Goal: Task Accomplishment & Management: Use online tool/utility

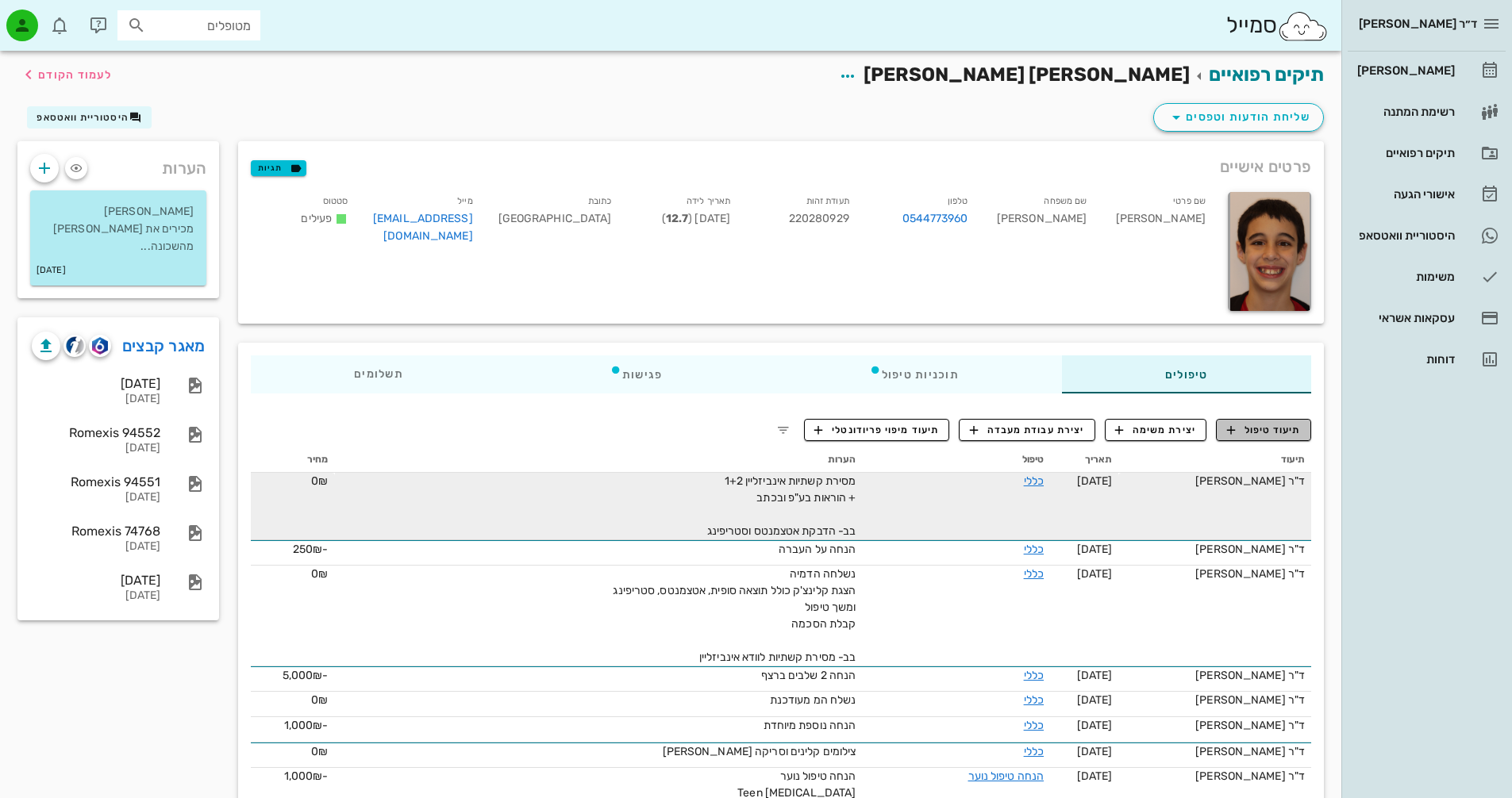
click at [1276, 430] on span "תיעוד טיפול" at bounding box center [1263, 430] width 73 height 15
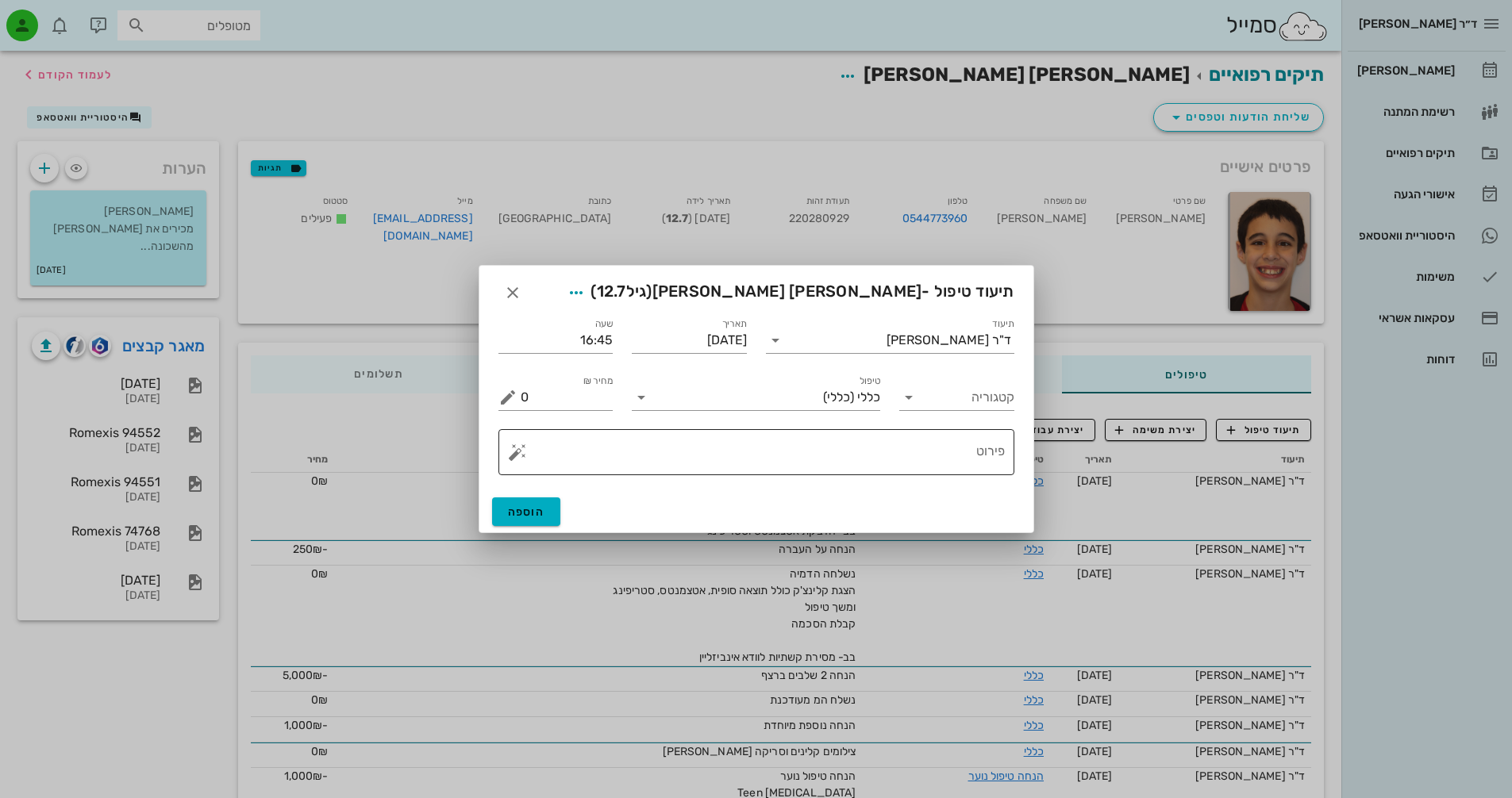
click at [520, 458] on button "button" at bounding box center [517, 453] width 19 height 19
click at [552, 383] on div "[MEDICAL_DATA]" at bounding box center [572, 388] width 129 height 31
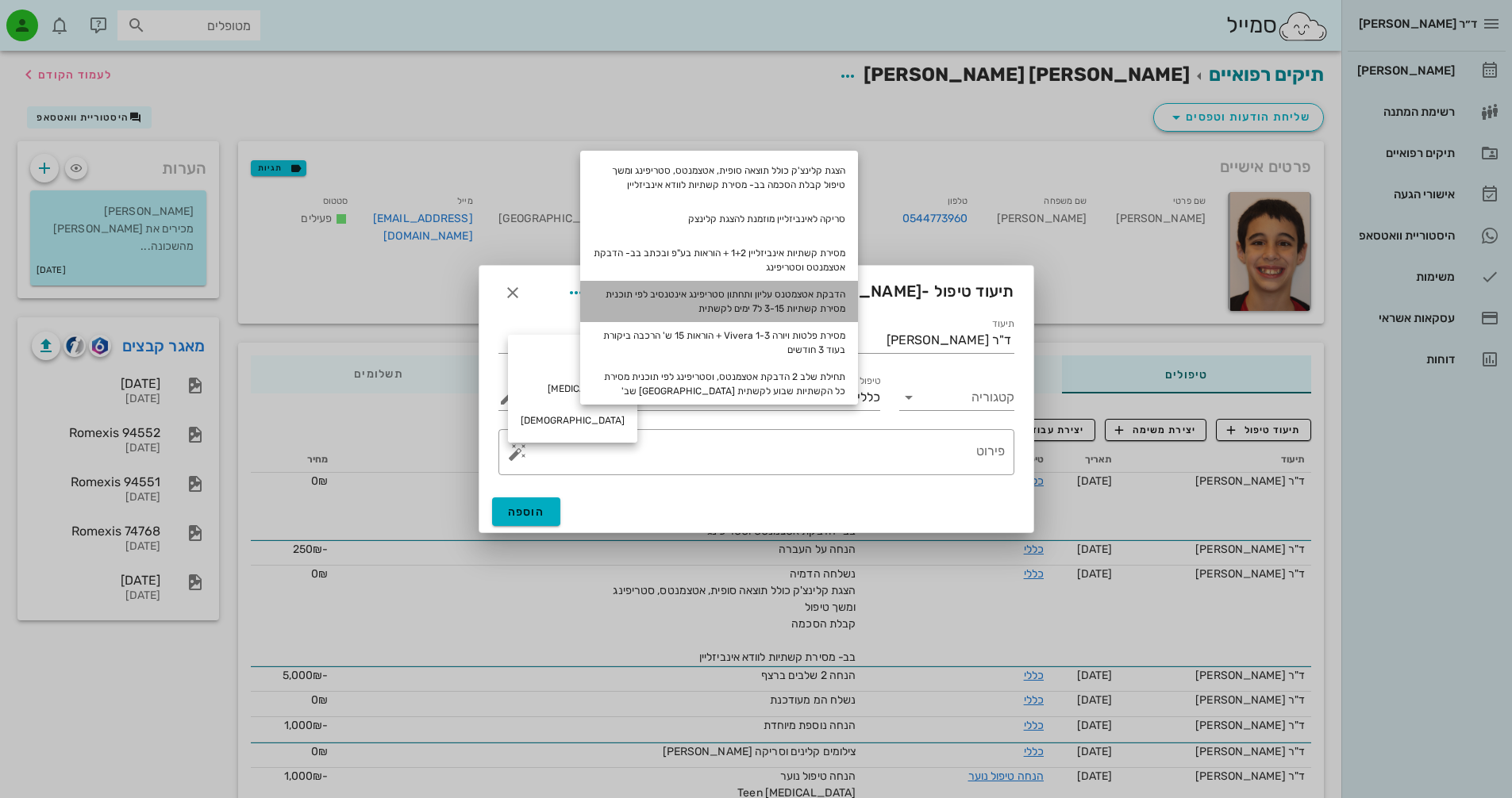
click at [831, 301] on div "הדבקת אטצמטנס עליון ותחתון סטריפינג אינטנסיב לפי תוכנית מסירת קשתיות 3-15 ל7 ימ…" at bounding box center [719, 301] width 278 height 41
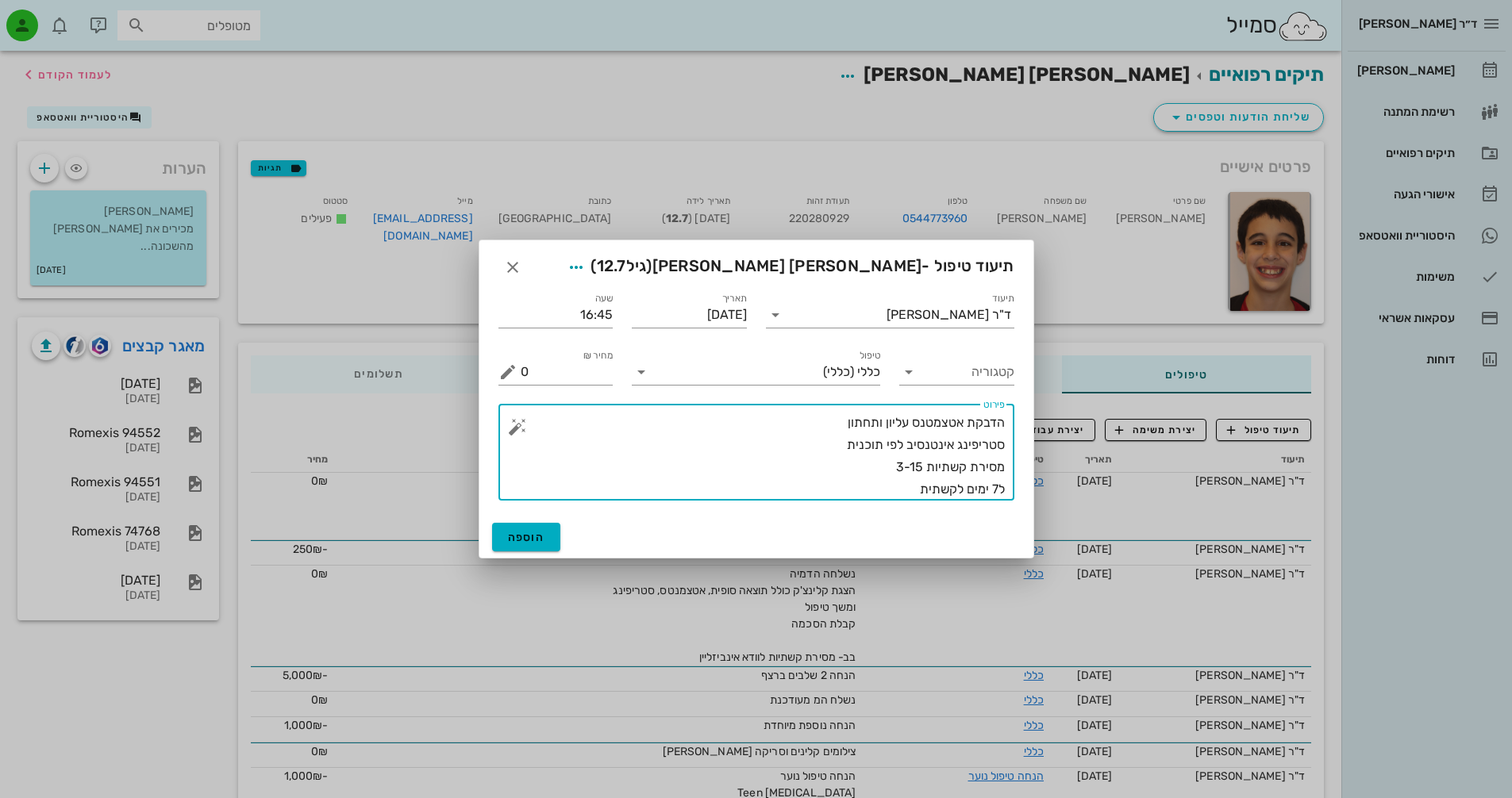
click at [887, 481] on textarea "הדבקת אטצמטנס עליון ותחתון סטריפינג אינטנסיב לפי תוכנית מסירת קשתיות 3-15 ל7 ימ…" at bounding box center [762, 456] width 484 height 89
click at [947, 486] on textarea "הדבקת אטצמטנס עליון ותחתון סטריפינג אינטנסיב לפי תוכנית מסירת קשתיות 3-15 ל7 ימ…" at bounding box center [762, 456] width 484 height 89
drag, startPoint x: 914, startPoint y: 470, endPoint x: 923, endPoint y: 470, distance: 9.0
click at [923, 470] on textarea "הדבקת אטצמטנס עליון ותחתון סטריפינג אינטנסיב לפי תוכנית מסירת קשתיות 3-15 ל7 ימ…" at bounding box center [762, 456] width 484 height 89
click at [910, 468] on textarea "הדבקת אטצמטנס עליון ותחתון סטריפינג אינטנסיב לפי תוכנית מסירת קשתיות 3-15 ל7 ימ…" at bounding box center [762, 456] width 484 height 89
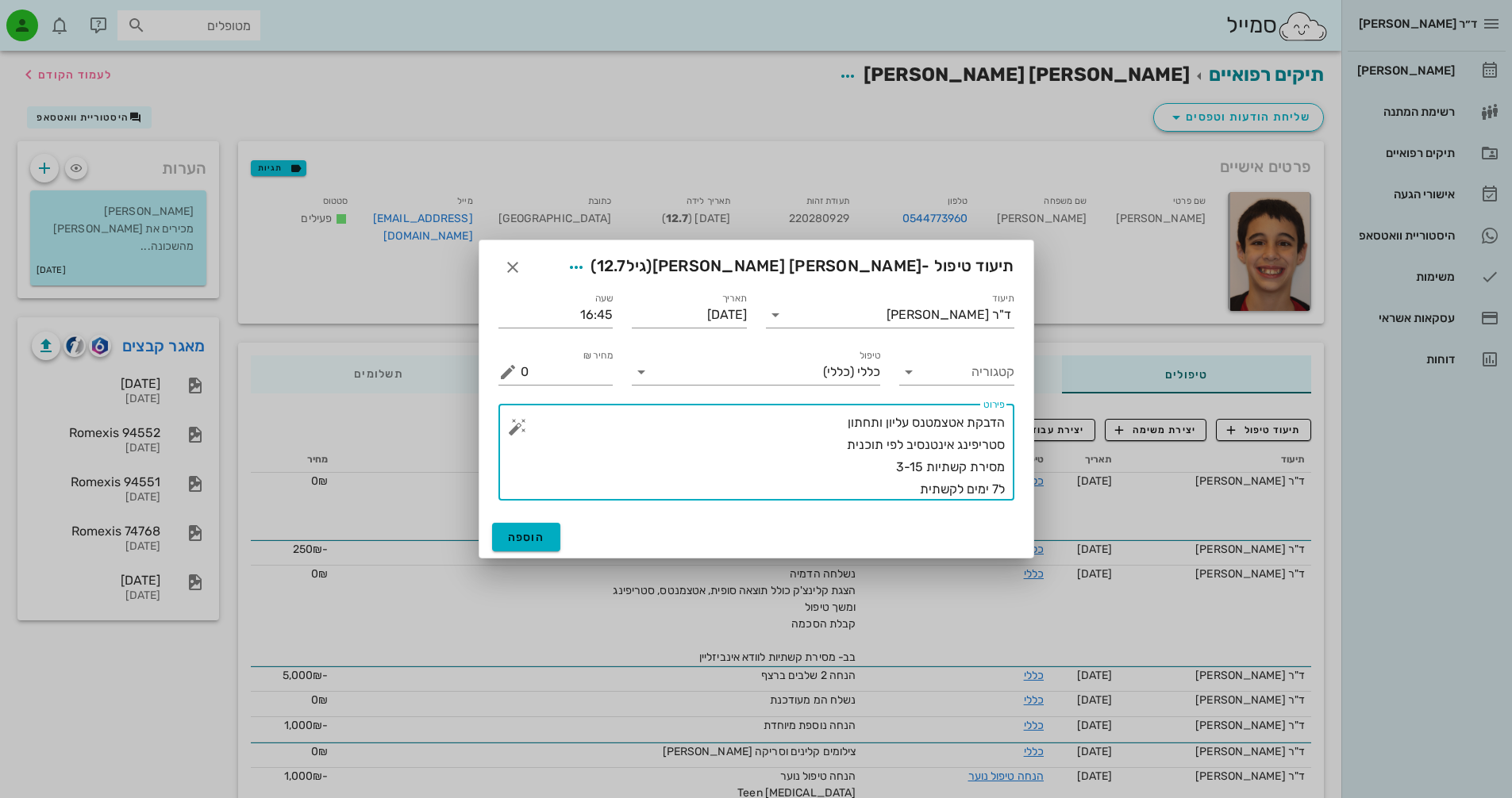
drag, startPoint x: 910, startPoint y: 467, endPoint x: 922, endPoint y: 468, distance: 12.0
click at [922, 468] on textarea "הדבקת אטצמטנס עליון ותחתון סטריפינג אינטנסיב לפי תוכנית מסירת קשתיות 3-15 ל7 ימ…" at bounding box center [762, 456] width 484 height 89
click at [975, 489] on textarea "הדבקת אטצמטנס עליון ותחתון סטריפינג אינטנסיב לפי תוכנית מסירת קשתיות 3-20 ל7 ימ…" at bounding box center [762, 456] width 484 height 89
click at [908, 484] on textarea "הדבקת אטצמטנס עליון ותחתון סטריפינג אינטנסיב לפי תוכנית מסירת קשתיות 3-20 ל7 ימ…" at bounding box center [762, 456] width 484 height 89
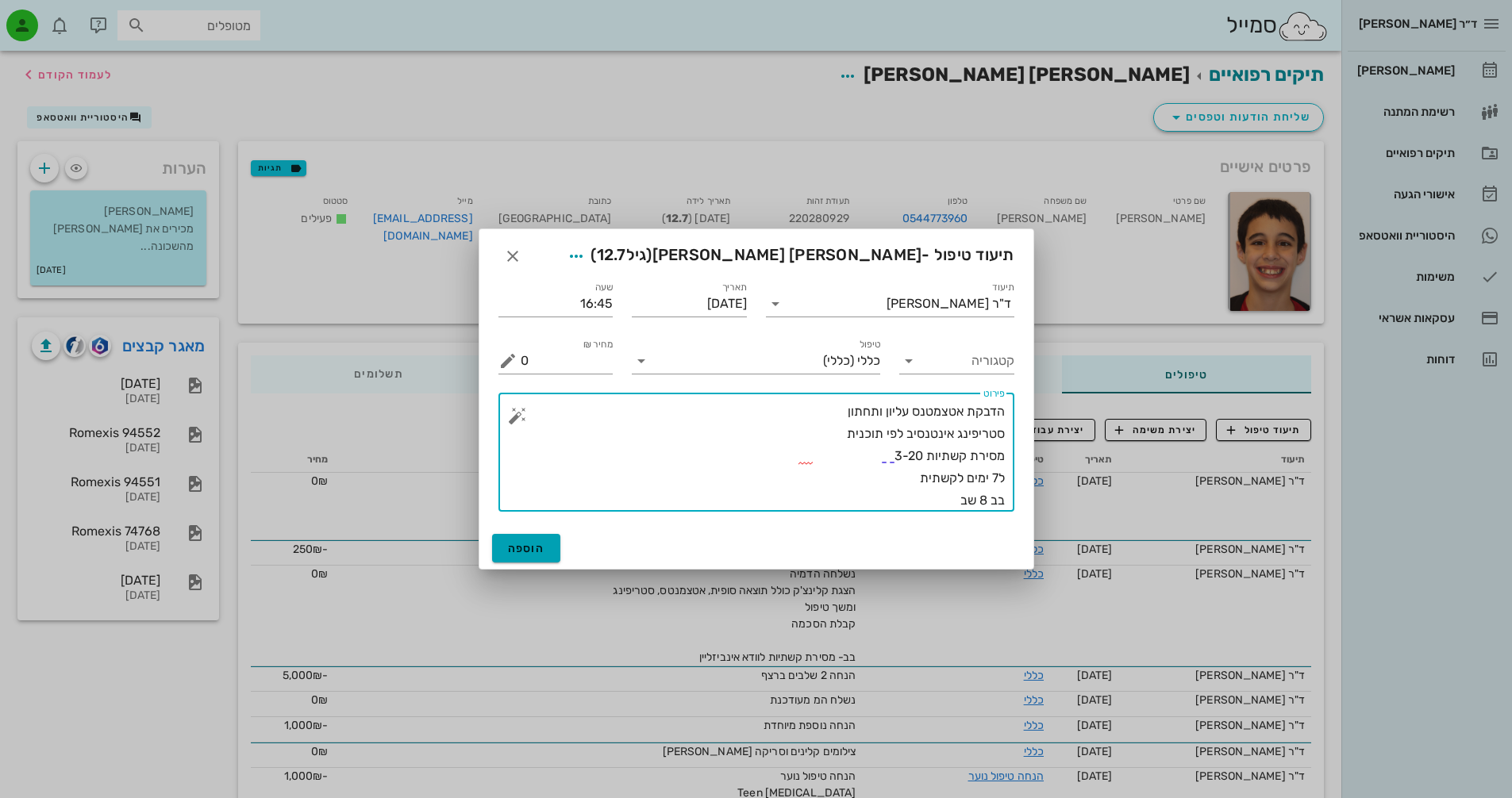
type textarea "הדבקת אטצמטנס עליון ותחתון סטריפינג אינטנסיב לפי תוכנית מסירת קשתיות 3-20 ל7 ימ…"
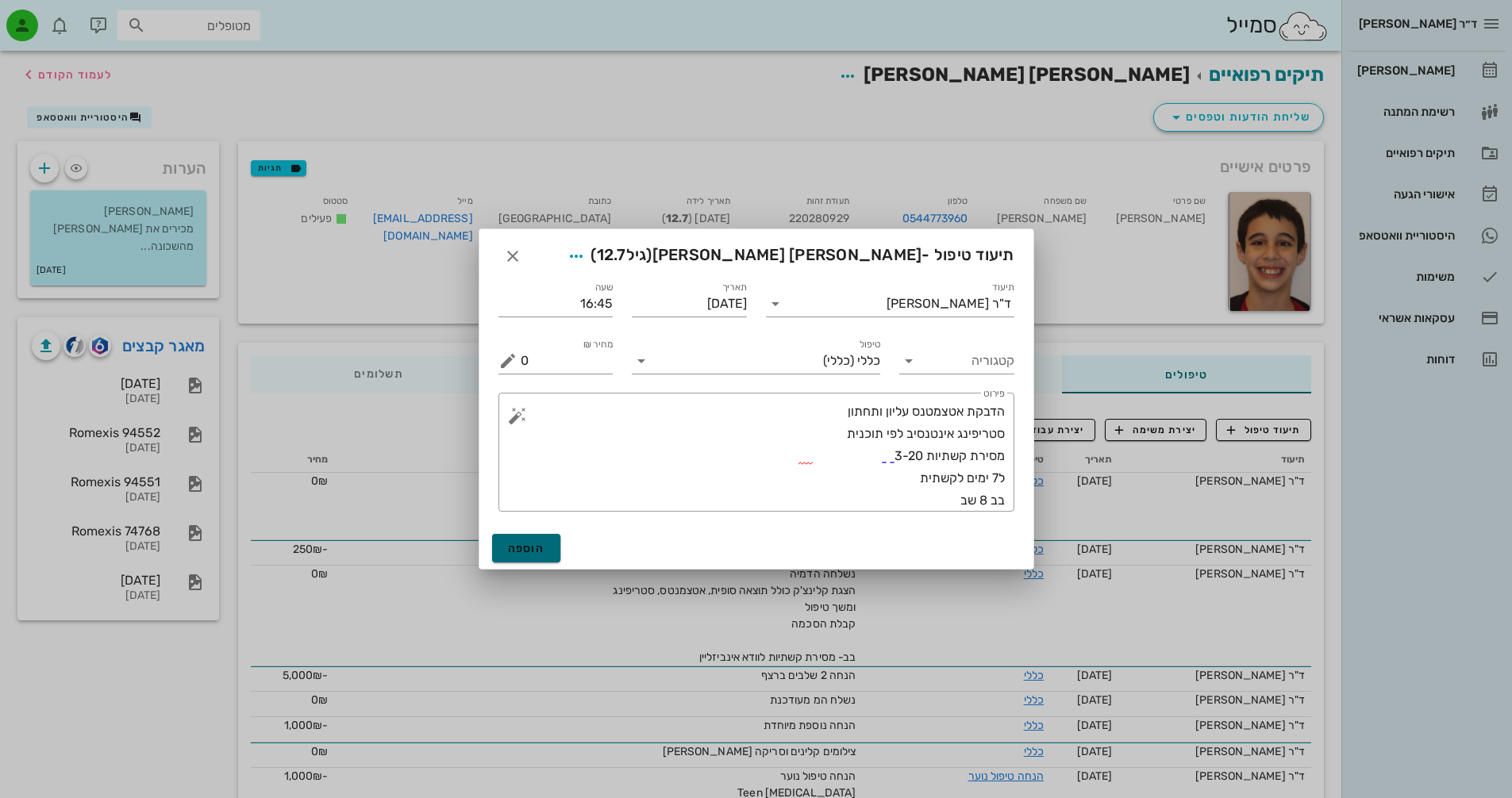
click at [537, 548] on span "הוספה" at bounding box center [526, 549] width 37 height 14
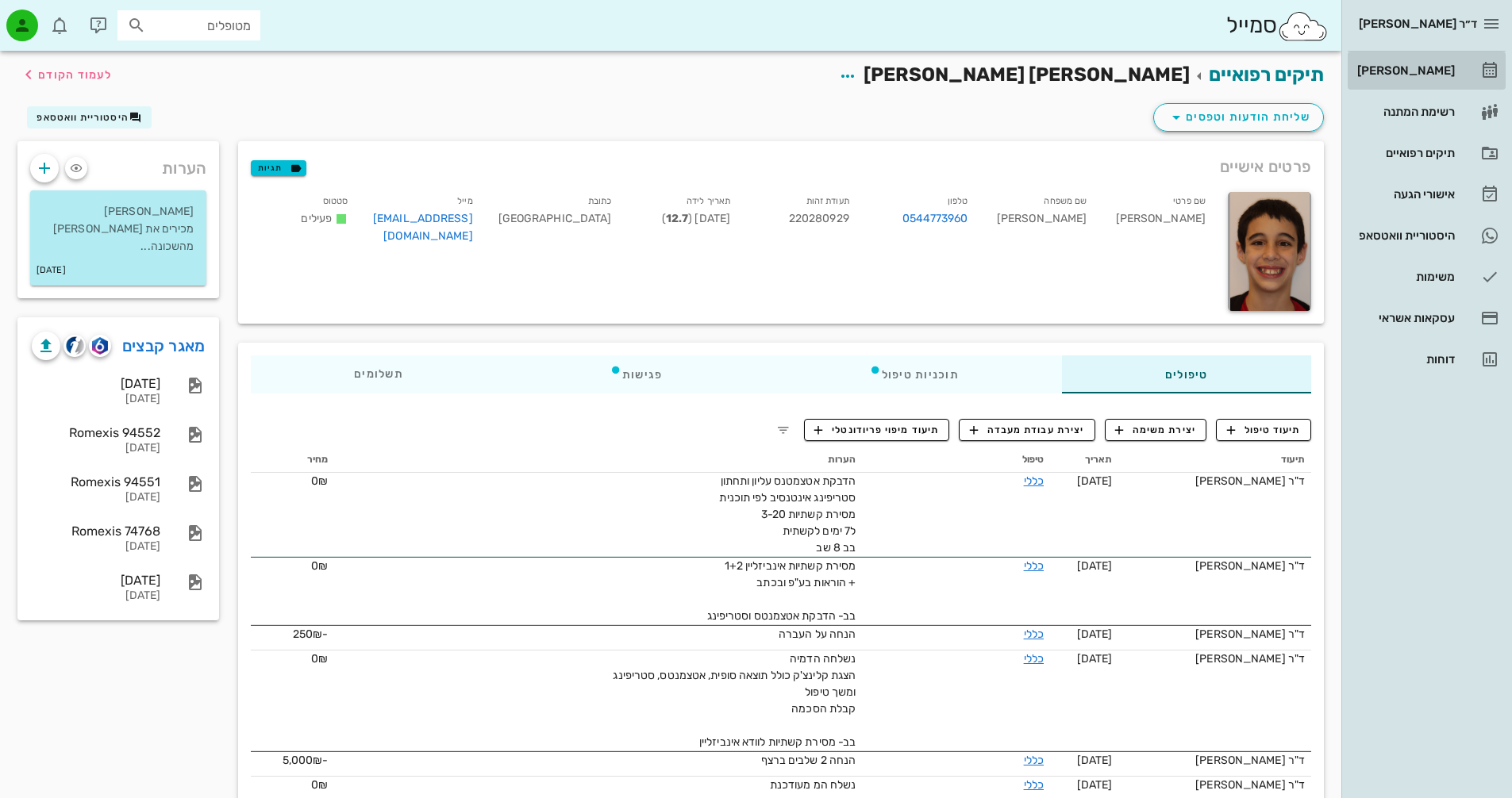
click at [1428, 69] on div "[PERSON_NAME]" at bounding box center [1404, 71] width 101 height 13
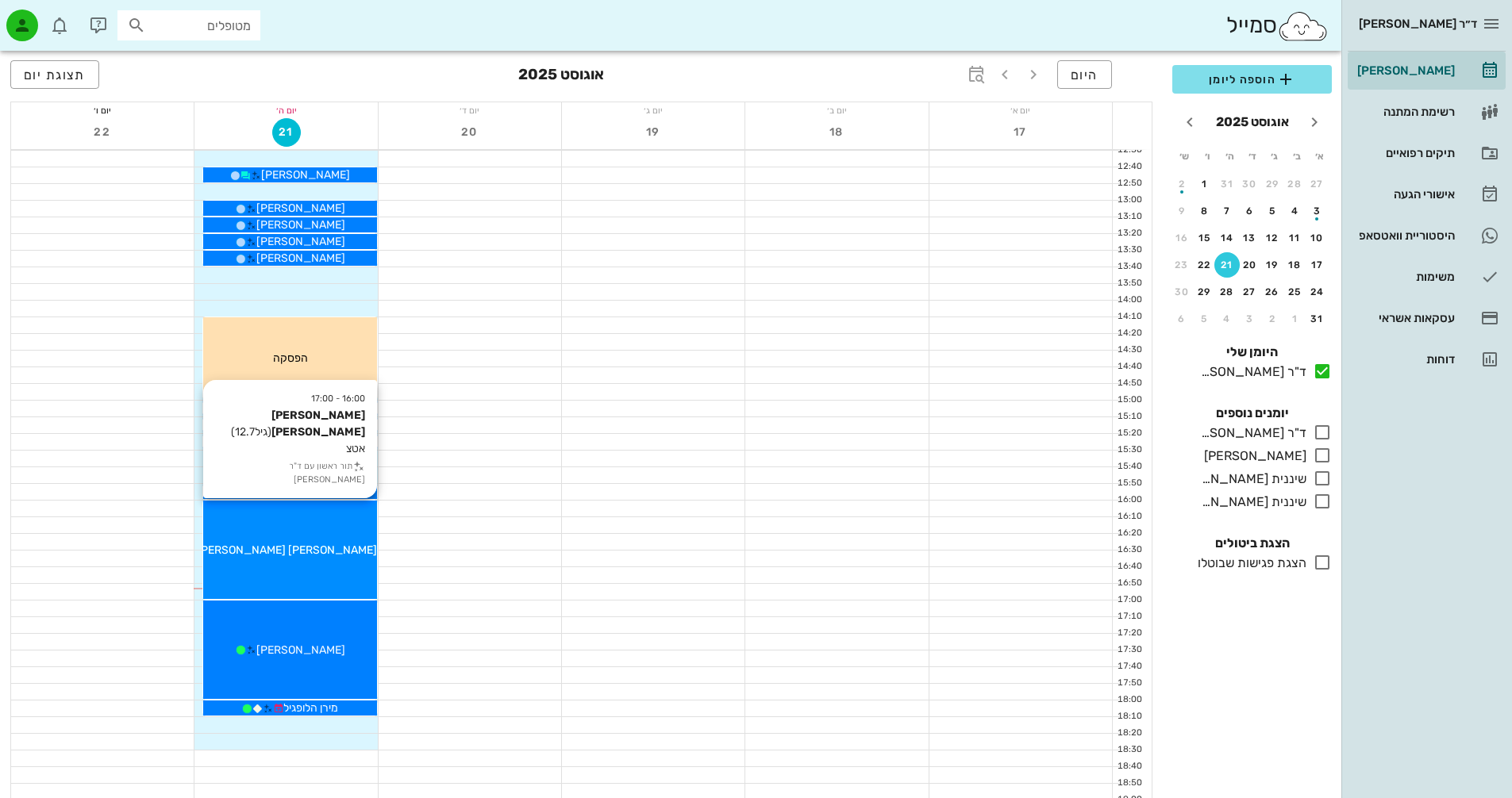
scroll to position [555, 0]
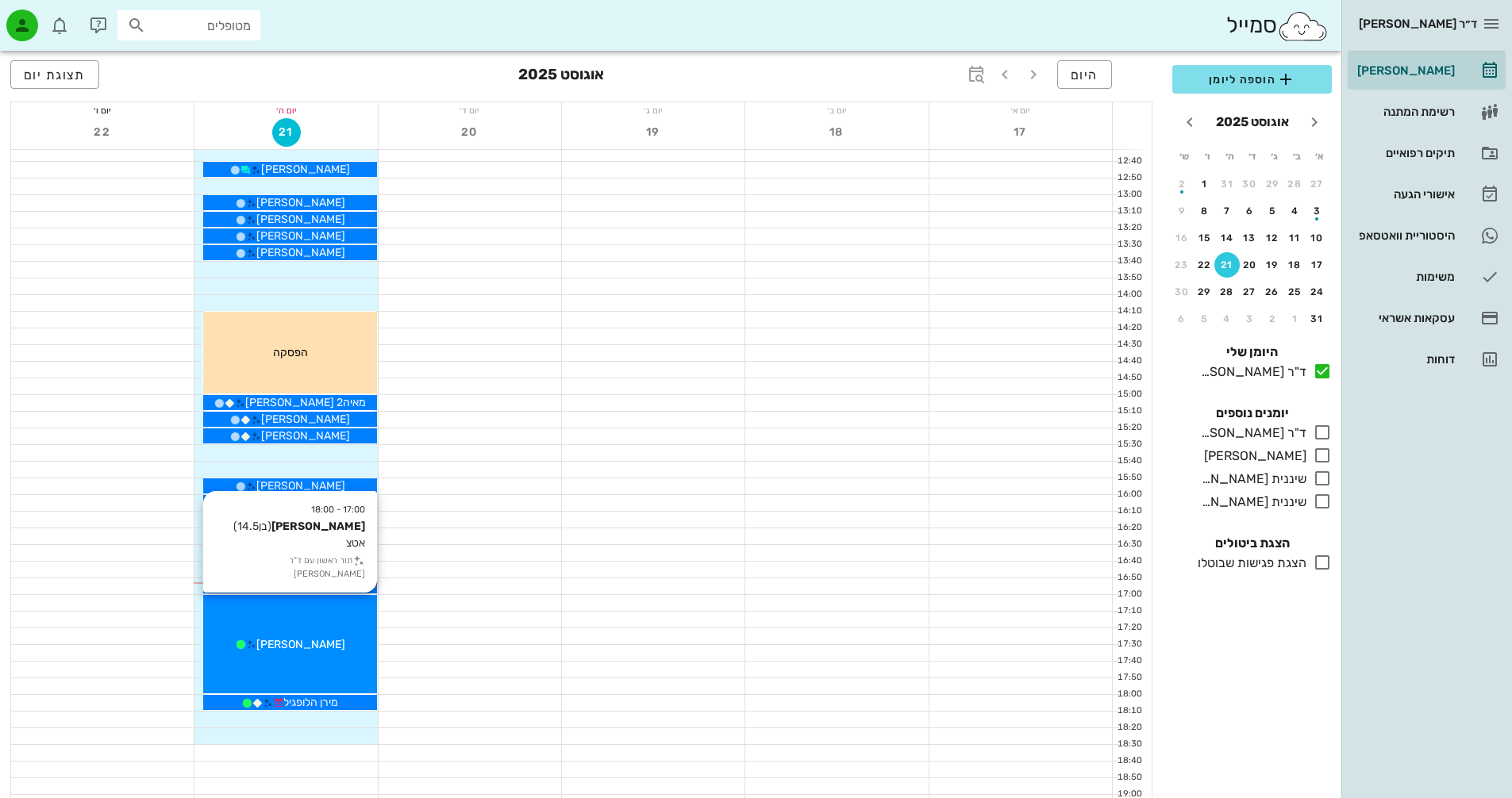
click at [351, 632] on div "17:00 - 18:00 [PERSON_NAME] (בן 14.5 ) אטצ תור ראשון עם ד"ר [PERSON_NAME] [PERS…" at bounding box center [290, 645] width 173 height 98
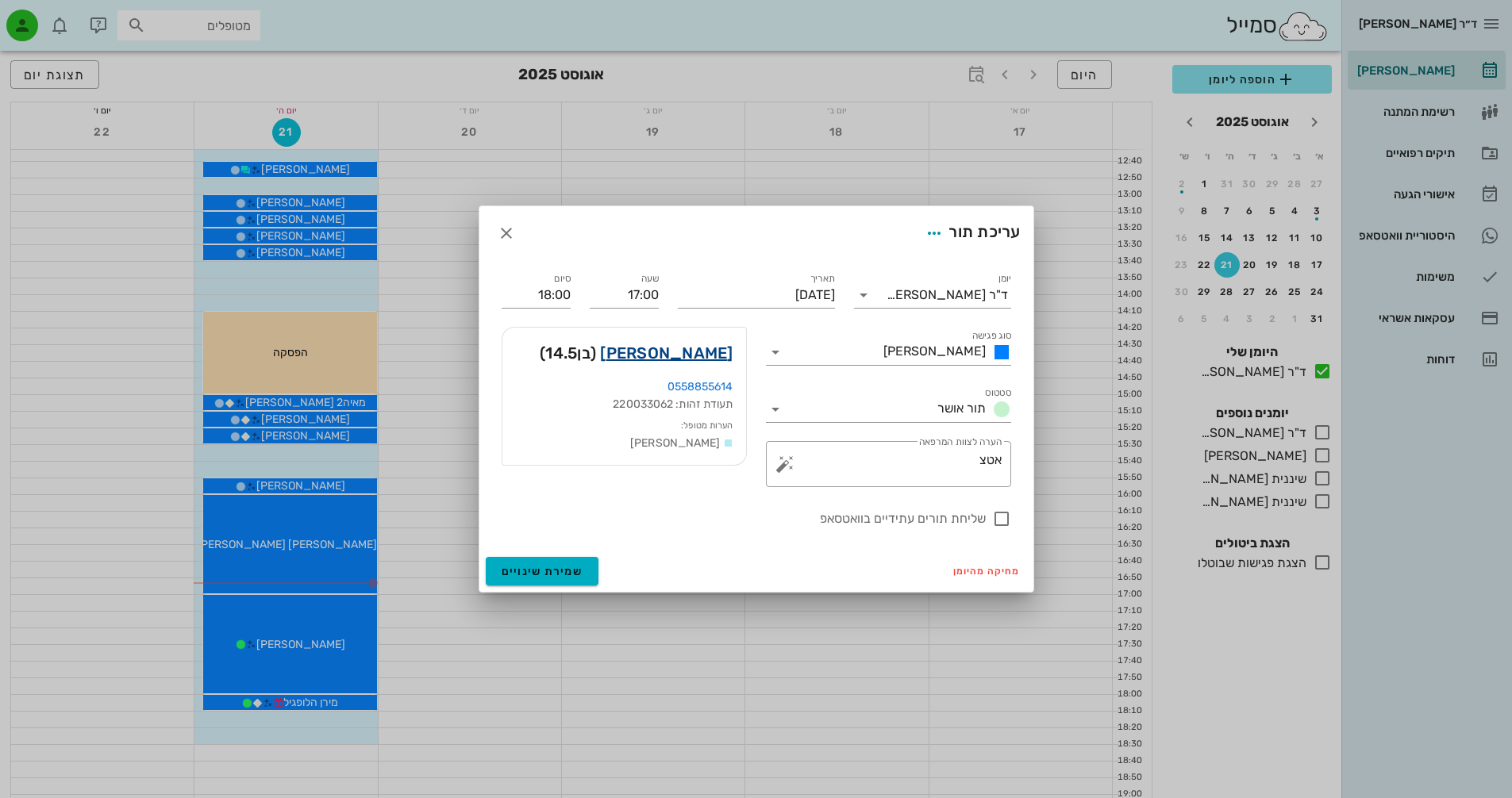
click at [711, 358] on link "[PERSON_NAME]" at bounding box center [666, 353] width 132 height 25
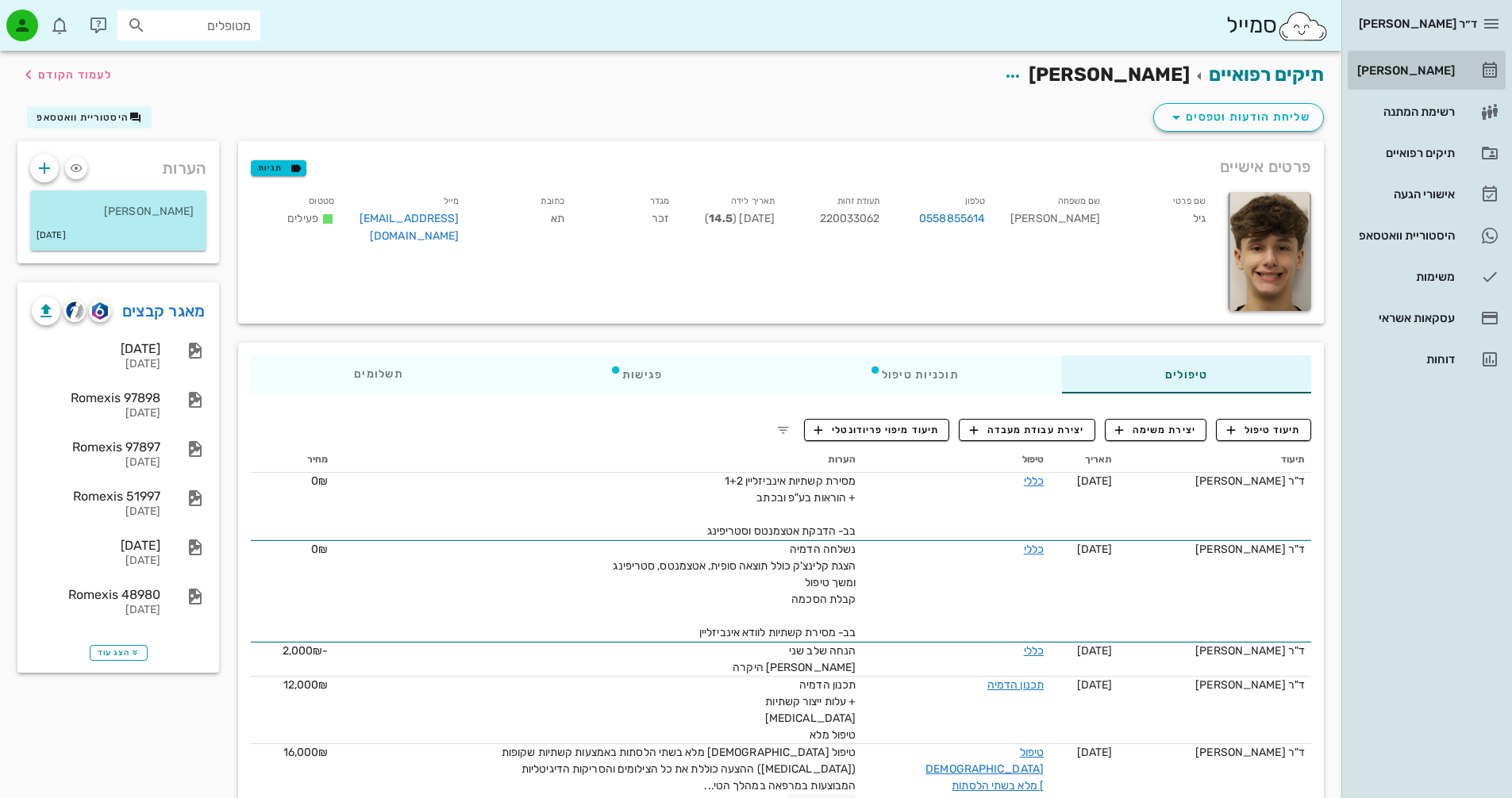
click at [1448, 65] on div "[PERSON_NAME]" at bounding box center [1404, 71] width 101 height 13
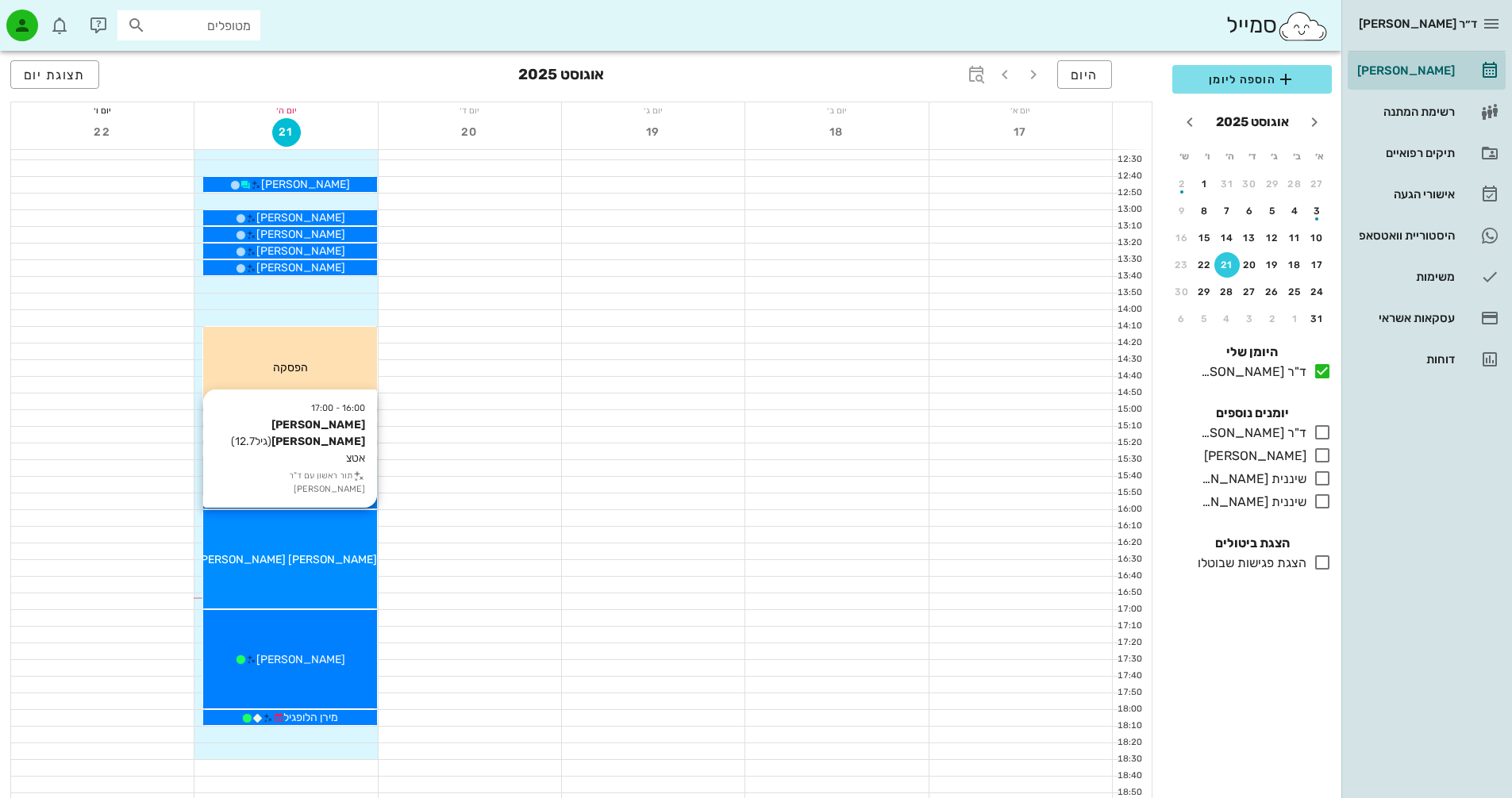
scroll to position [714, 0]
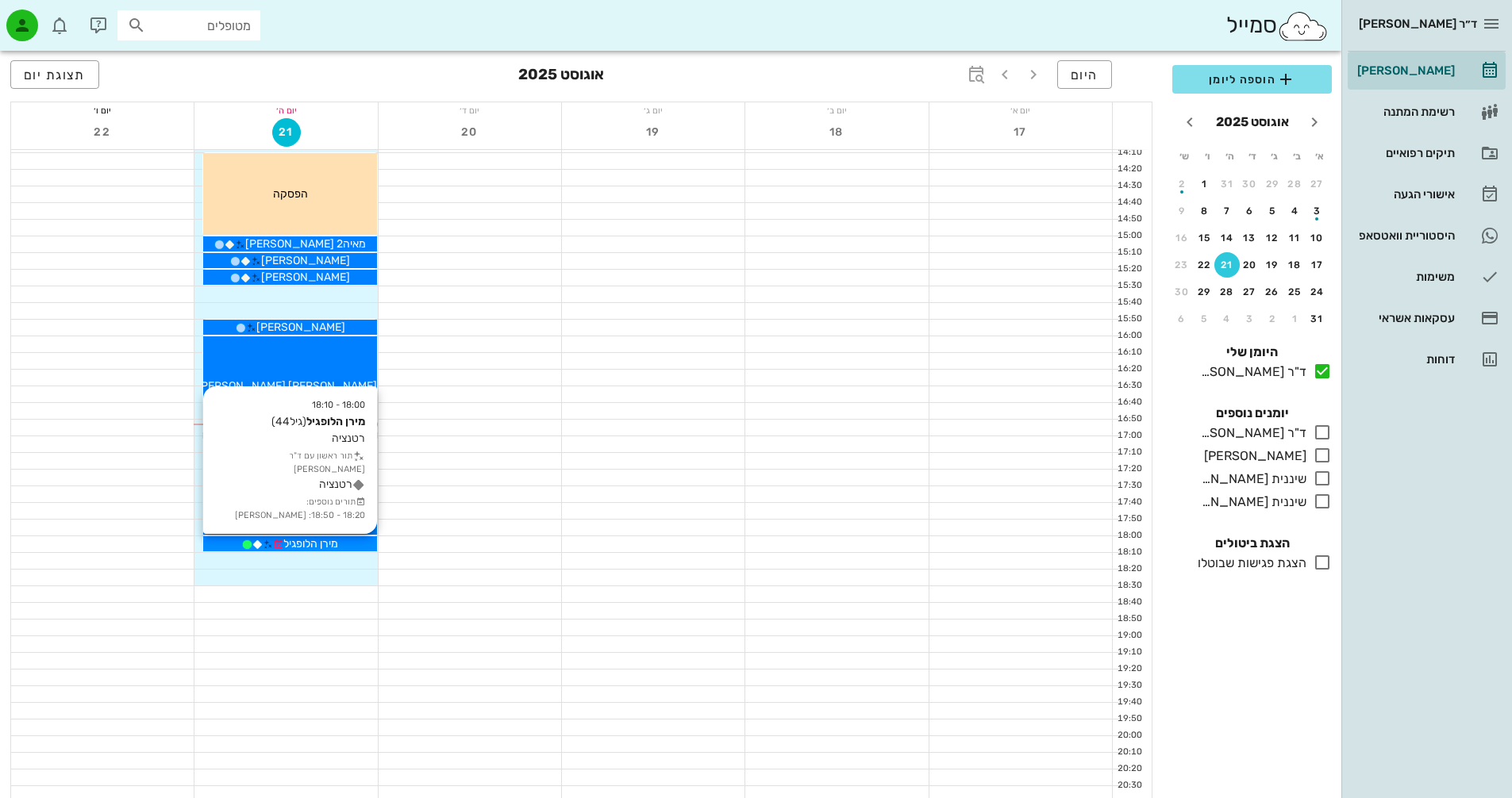
click at [311, 538] on span "מירן הלופגיל" at bounding box center [311, 544] width 55 height 14
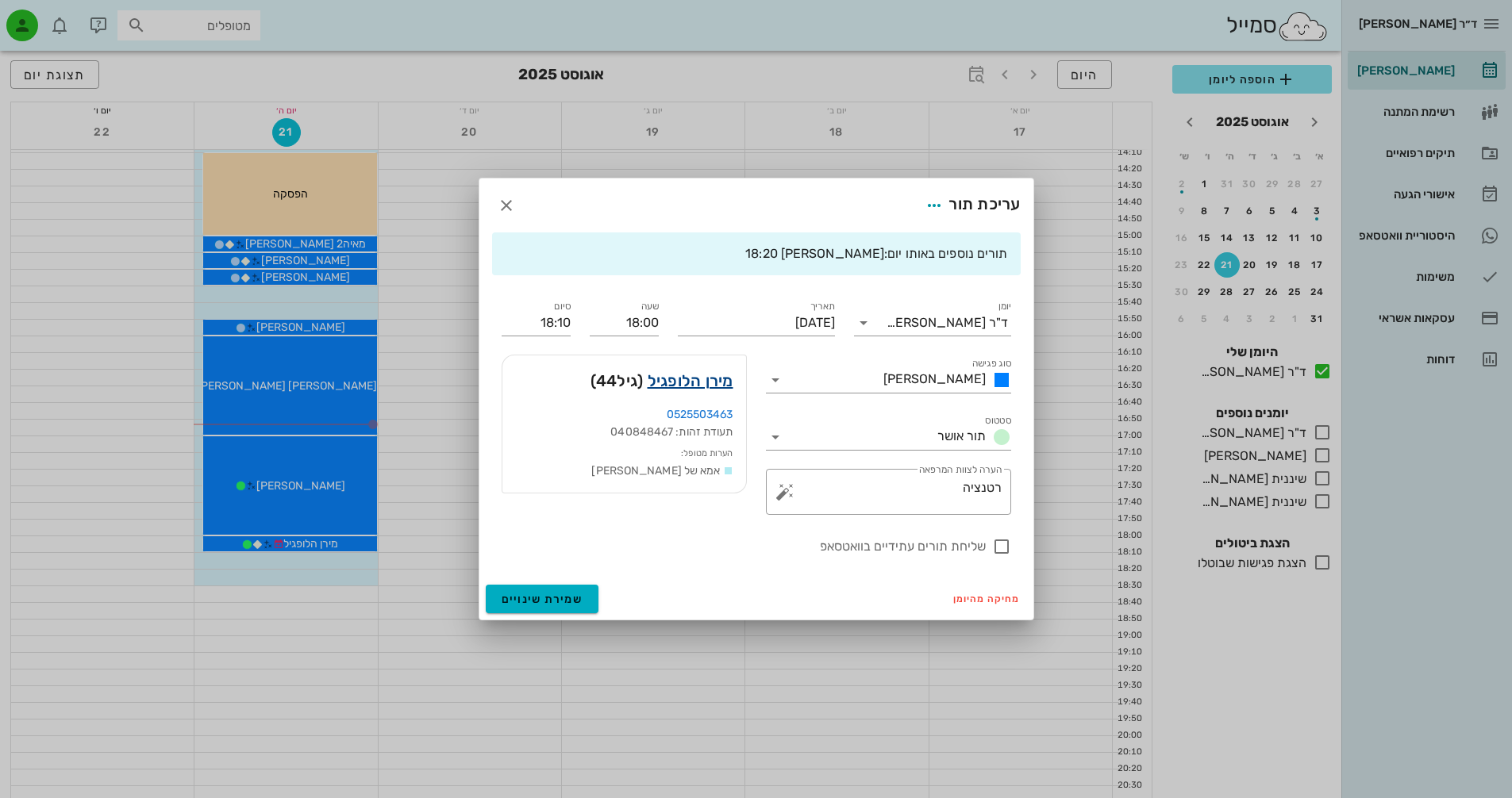
click at [725, 383] on link "מירן הלופגיל" at bounding box center [691, 380] width 86 height 25
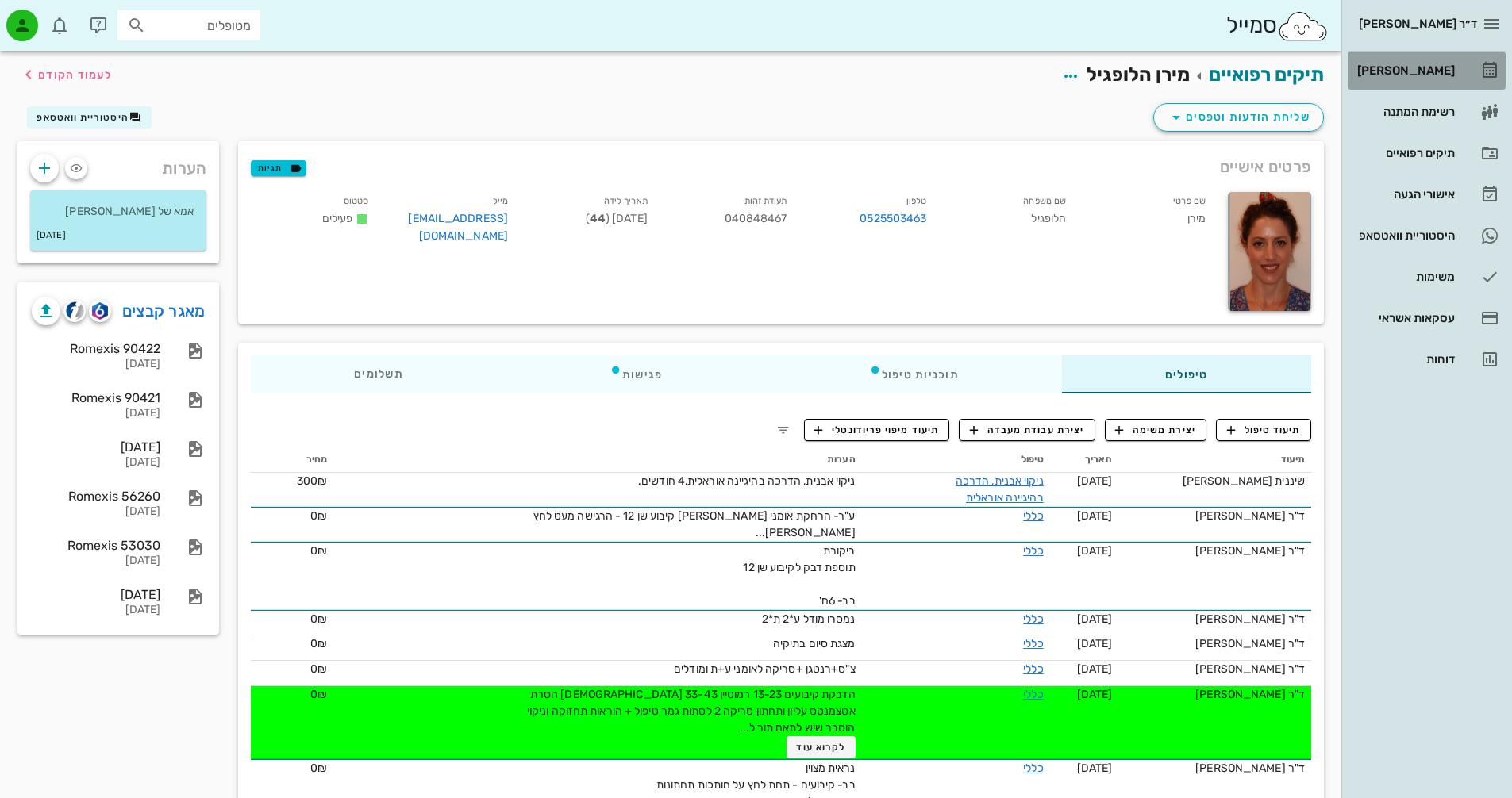
click at [1421, 75] on div "[PERSON_NAME]" at bounding box center [1404, 71] width 101 height 13
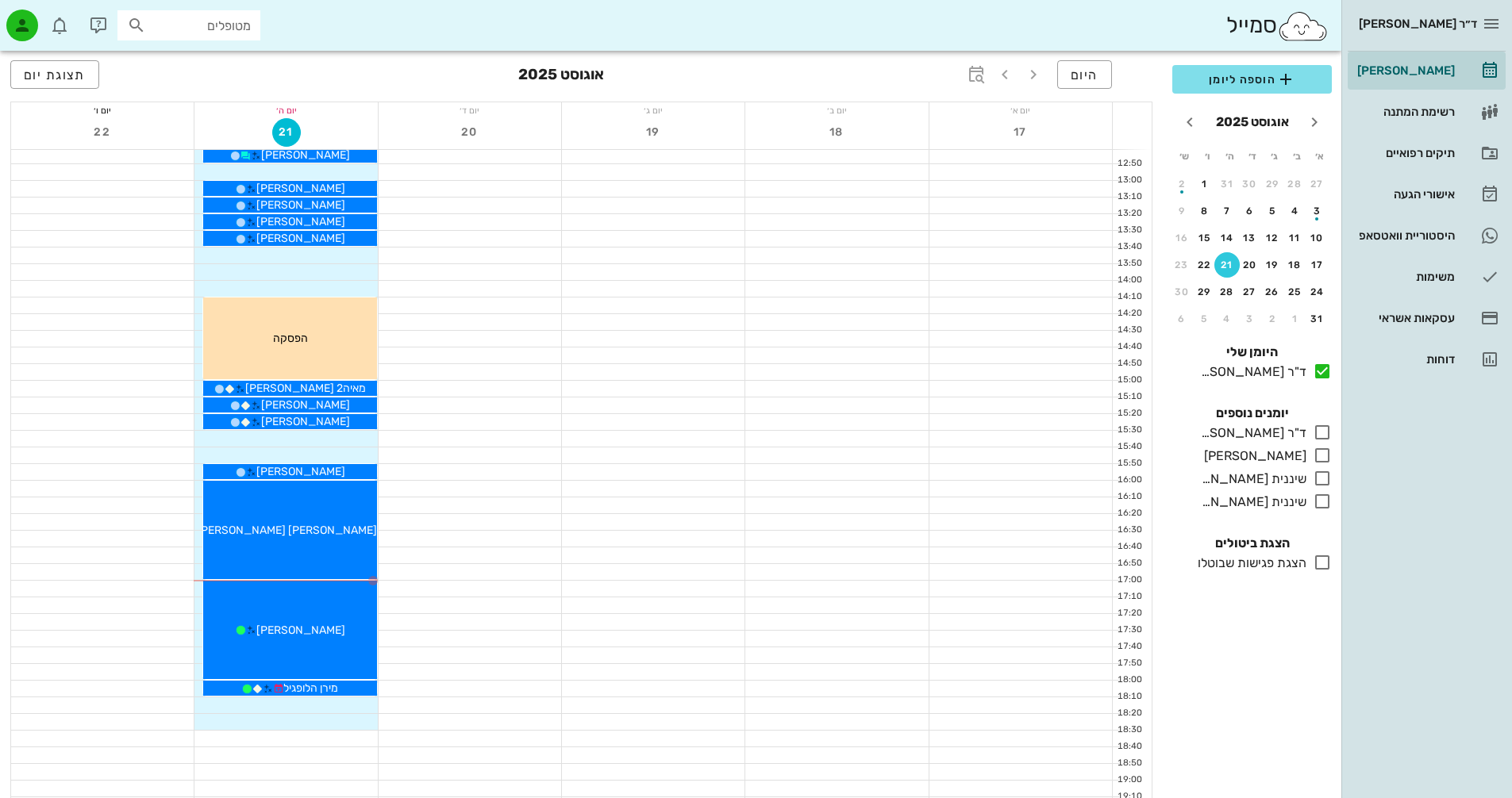
scroll to position [635, 0]
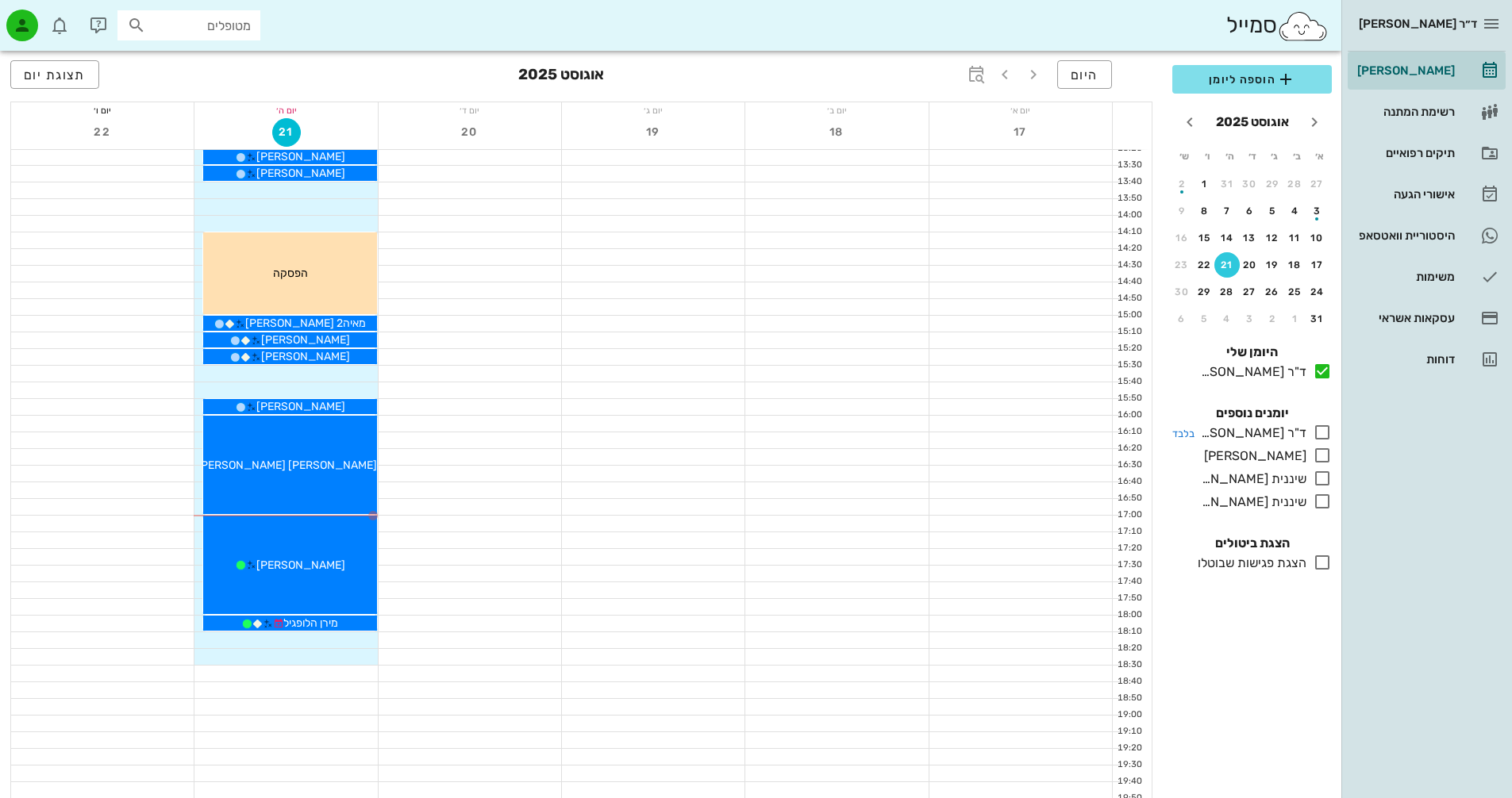
click at [1322, 432] on icon at bounding box center [1322, 432] width 19 height 19
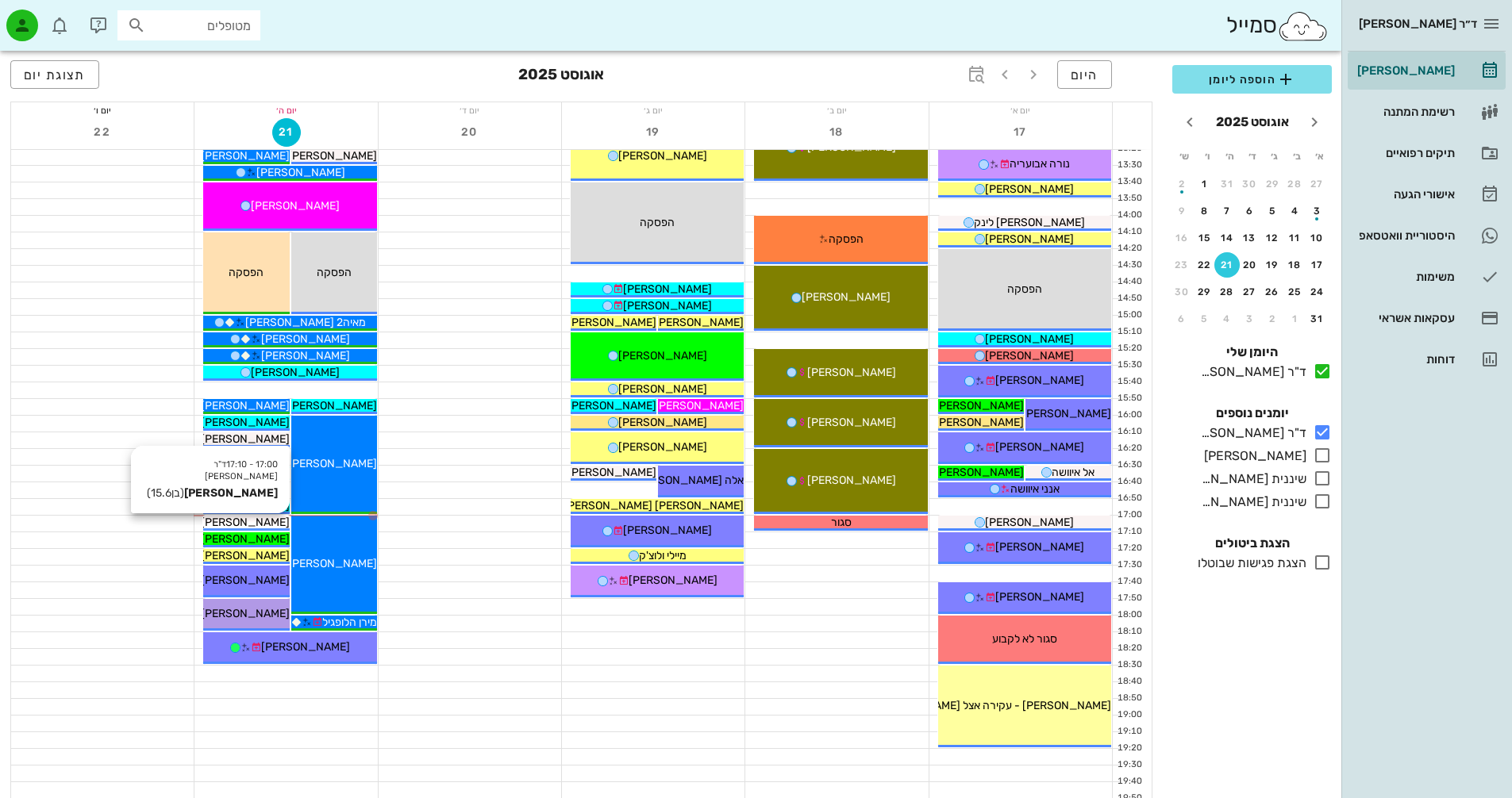
click at [271, 517] on span "[PERSON_NAME]" at bounding box center [245, 522] width 89 height 14
click at [271, 517] on div "ד״ר [PERSON_NAME] [PERSON_NAME] רשימת המתנה תיקים רפואיים אישורי הגעה היסטוריית…" at bounding box center [756, 140] width 1512 height 1550
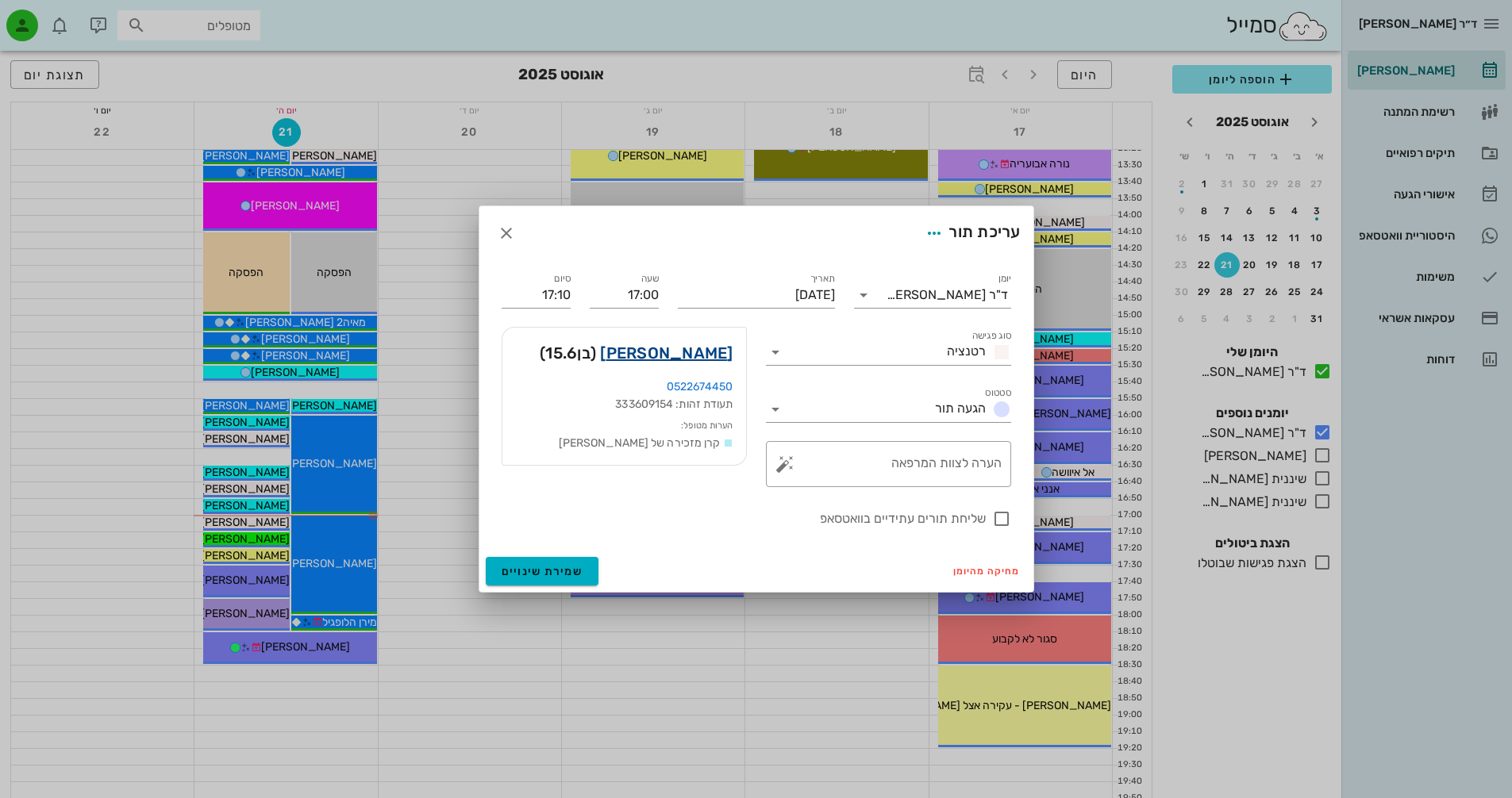
click at [700, 354] on link "[PERSON_NAME]" at bounding box center [666, 353] width 132 height 25
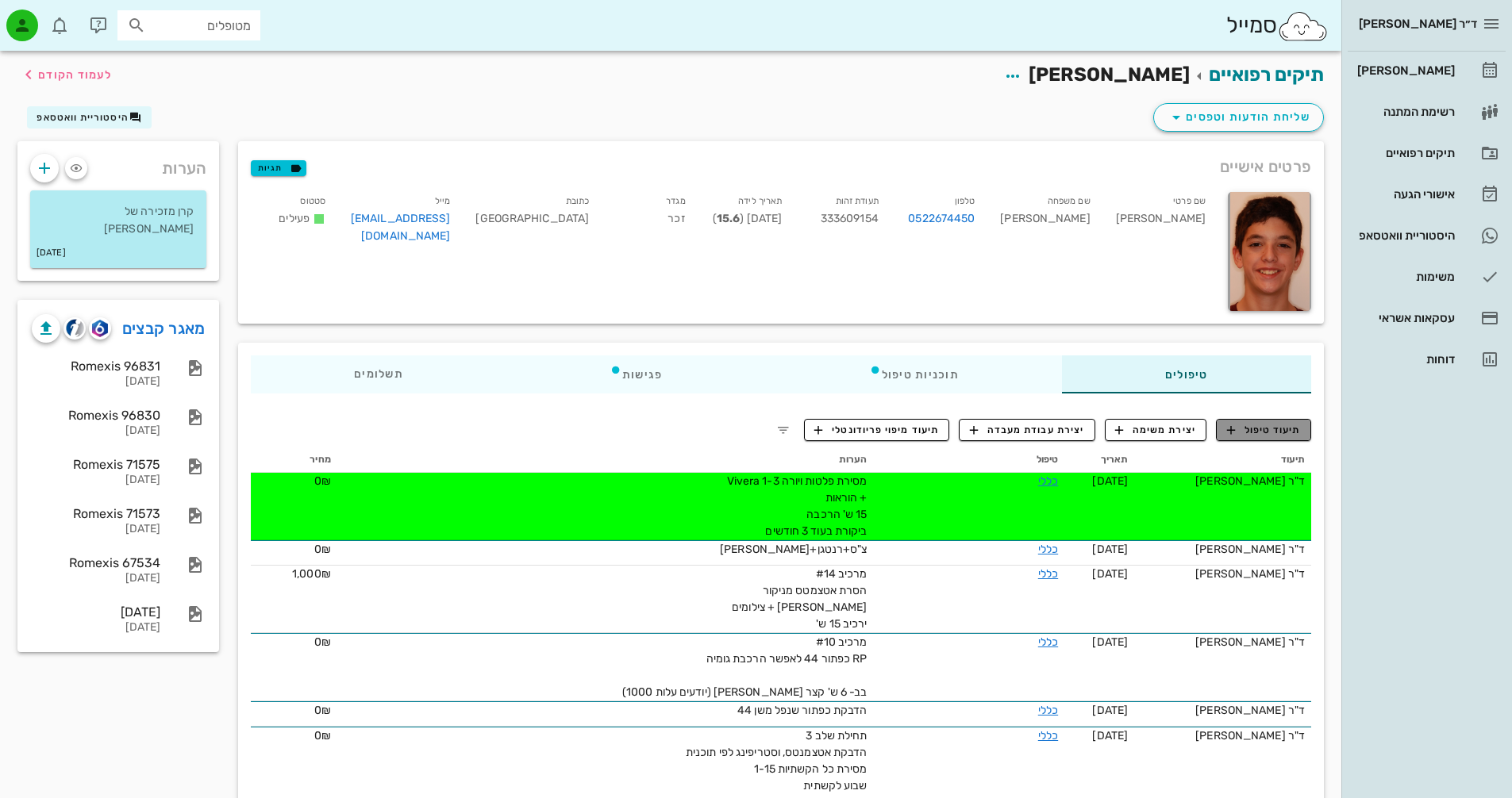
click at [1245, 432] on span "תיעוד טיפול" at bounding box center [1263, 430] width 73 height 15
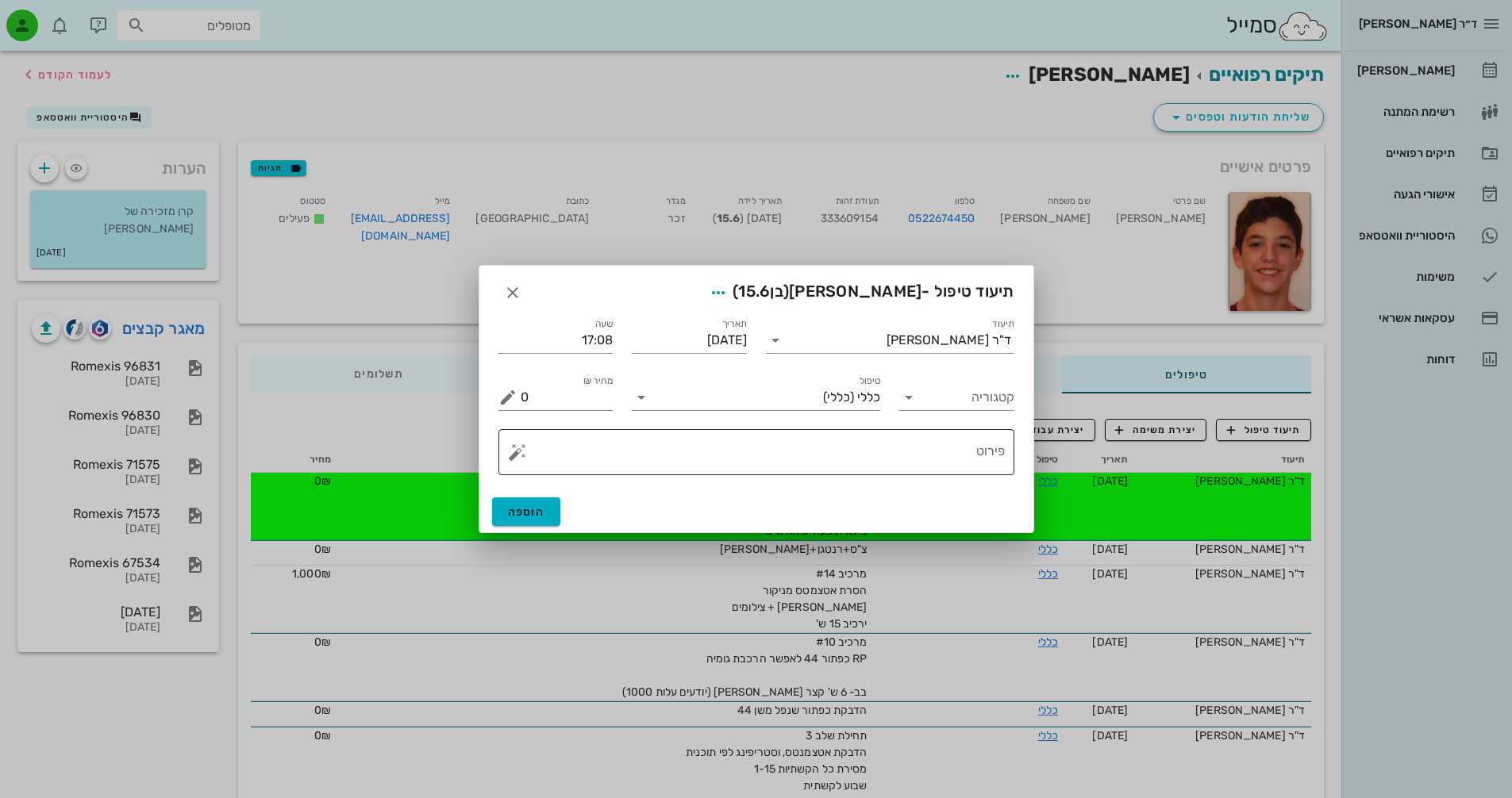
click at [893, 449] on textarea "פירוט" at bounding box center [762, 456] width 484 height 38
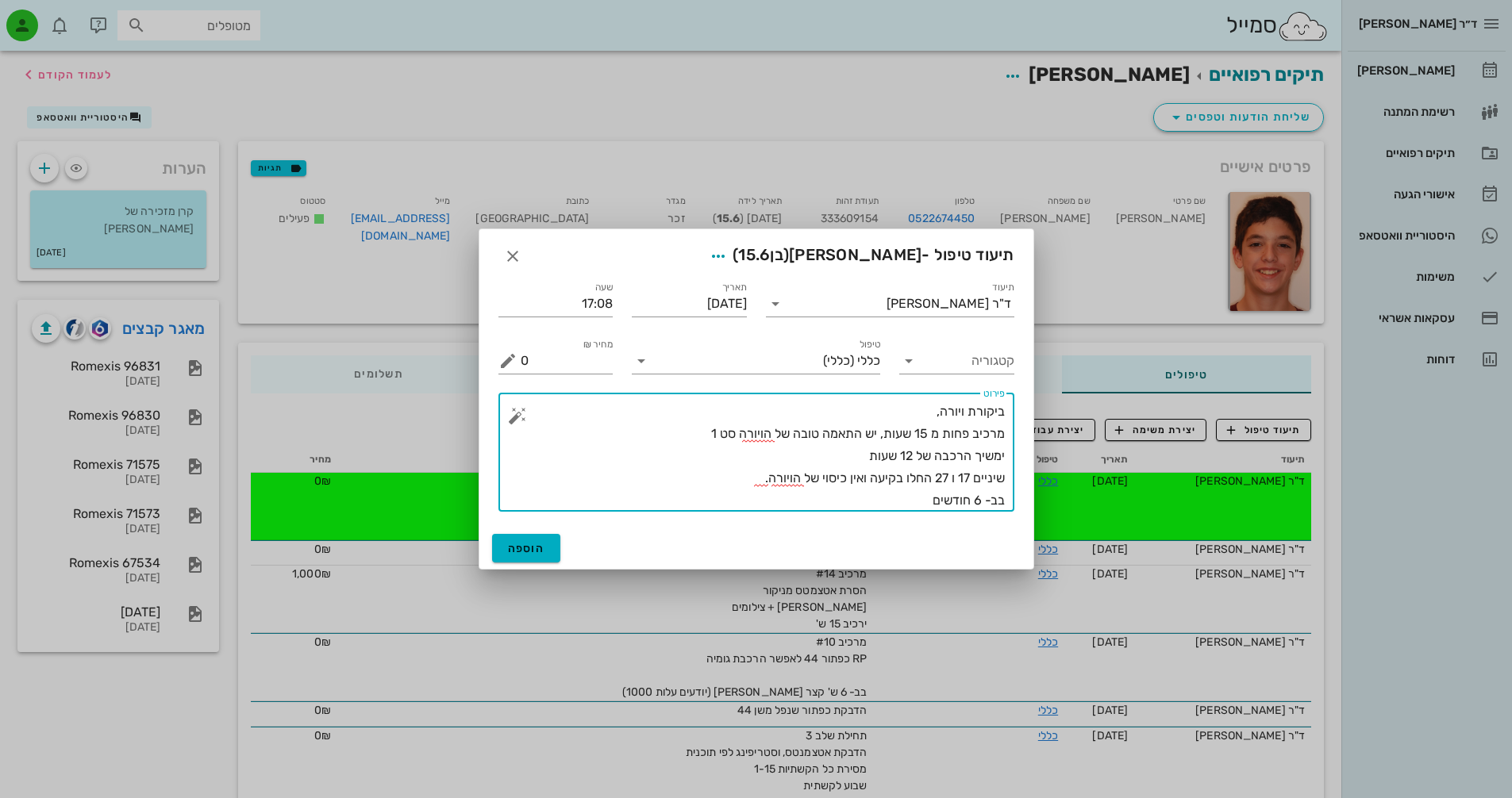
click at [869, 480] on textarea "ביקורת ויורה, מרכיב פחות מ 15 שעות, יש התאמה טובה של הויורה סט 1 ימשיך הרכבה של…" at bounding box center [762, 457] width 484 height 111
click at [915, 501] on textarea "ביקורת ויורה, מרכיב פחות מ 15 שעות, יש התאמה טובה של הויורה סט 1 ימשיך הרכבה של…" at bounding box center [762, 457] width 484 height 111
type textarea "ביקורת ויורה, מרכיב פחות מ 15 שעות, יש התאמה טובה של הויורה סט 1 ימשיך הרכבה של…"
click at [527, 550] on span "הוספה" at bounding box center [526, 549] width 37 height 14
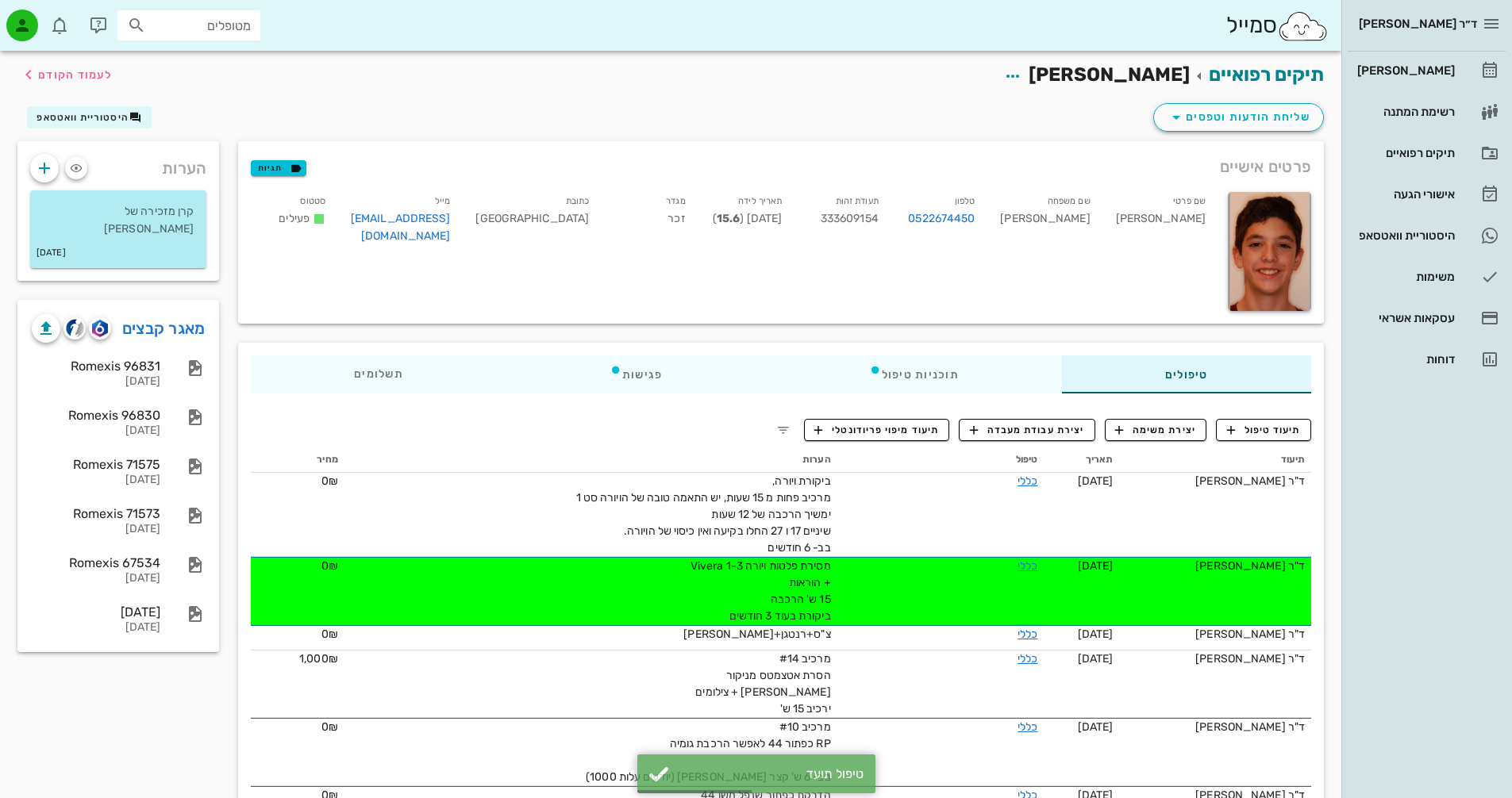
click at [1465, 51] on hr at bounding box center [1426, 51] width 158 height 1
click at [1449, 64] on div "[PERSON_NAME]" at bounding box center [1404, 70] width 101 height 25
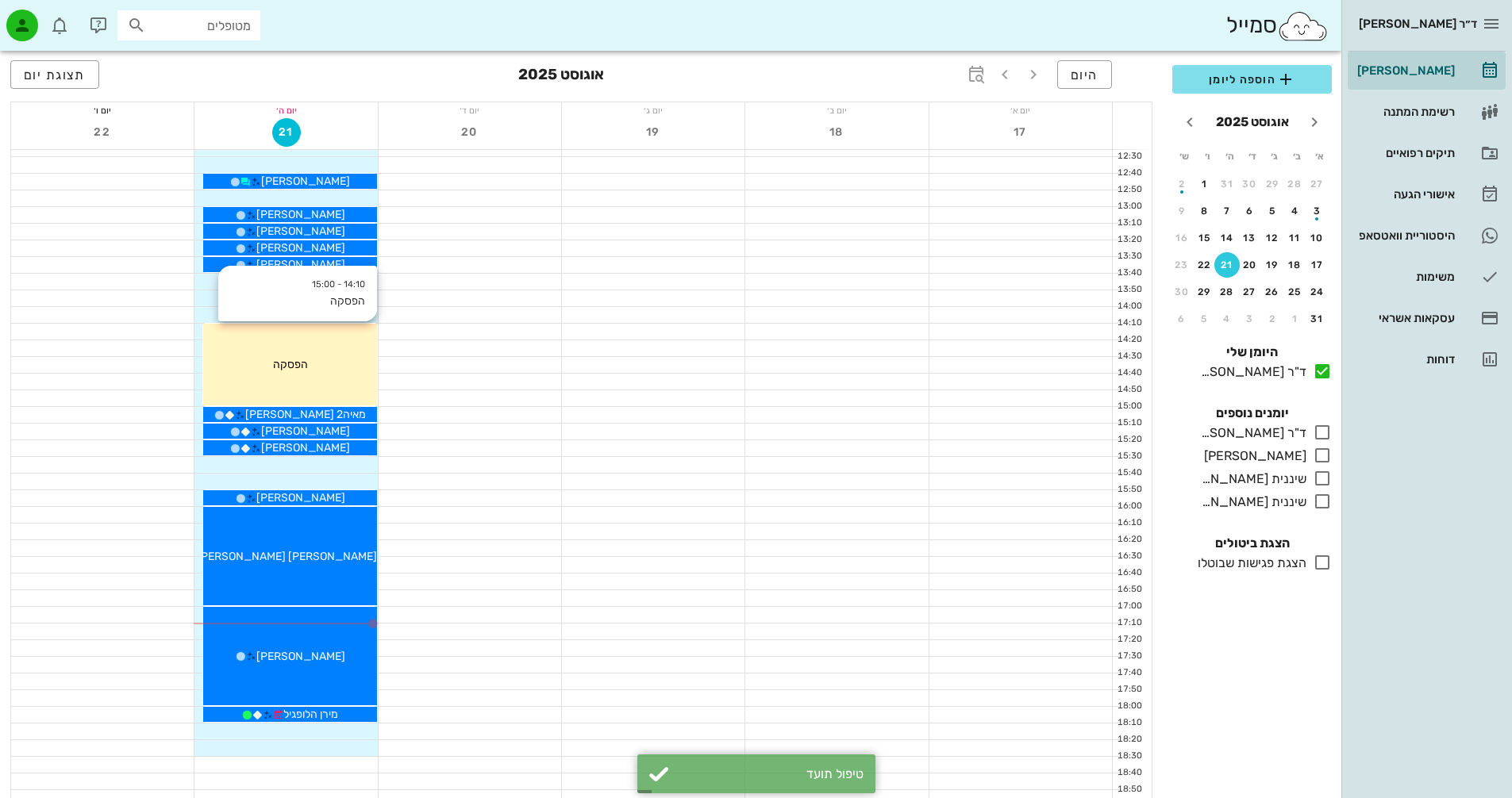
scroll to position [751, 0]
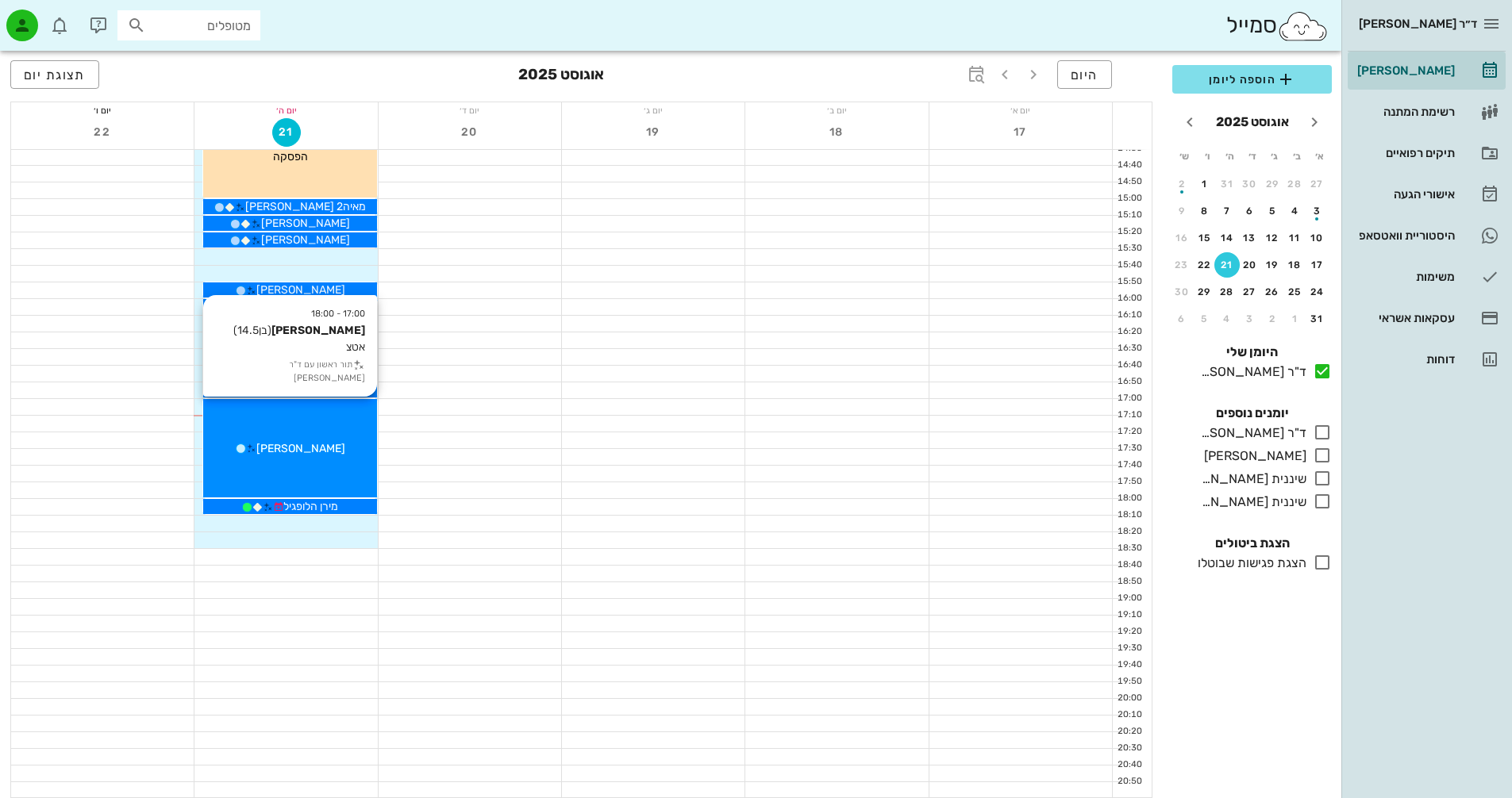
click at [316, 446] on span "[PERSON_NAME]" at bounding box center [301, 449] width 89 height 14
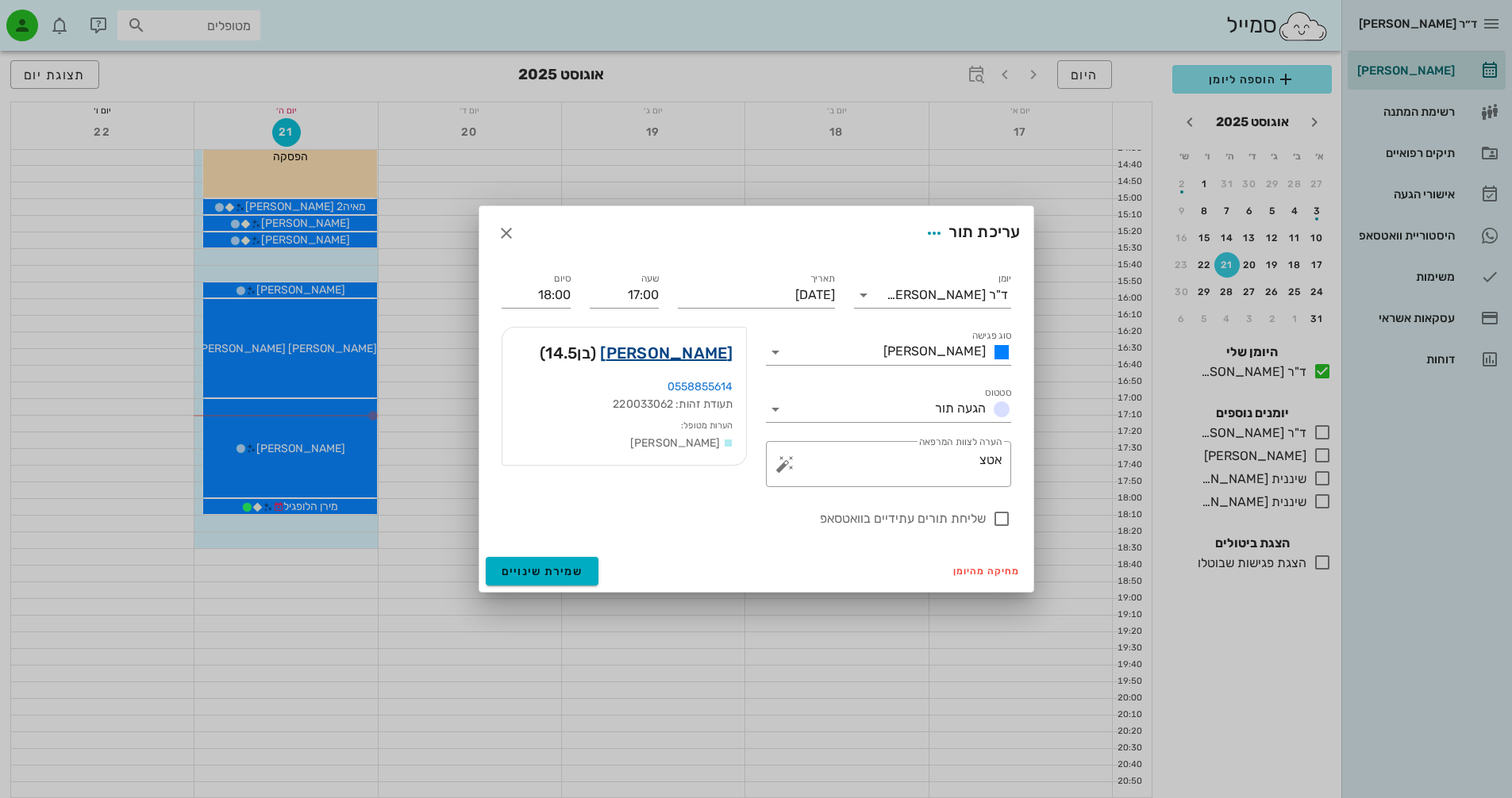
click at [714, 352] on link "[PERSON_NAME]" at bounding box center [666, 353] width 132 height 25
